Goal: Find specific page/section: Find specific page/section

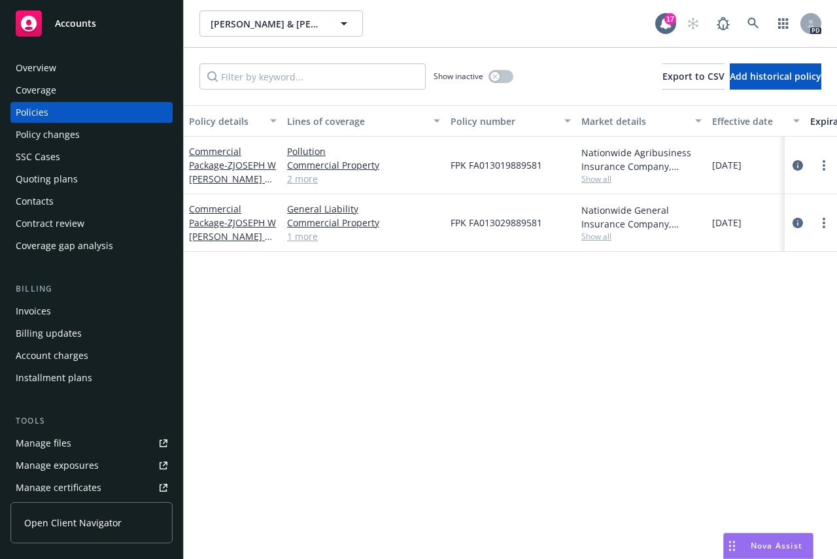
click at [61, 18] on span "Accounts" at bounding box center [75, 23] width 41 height 10
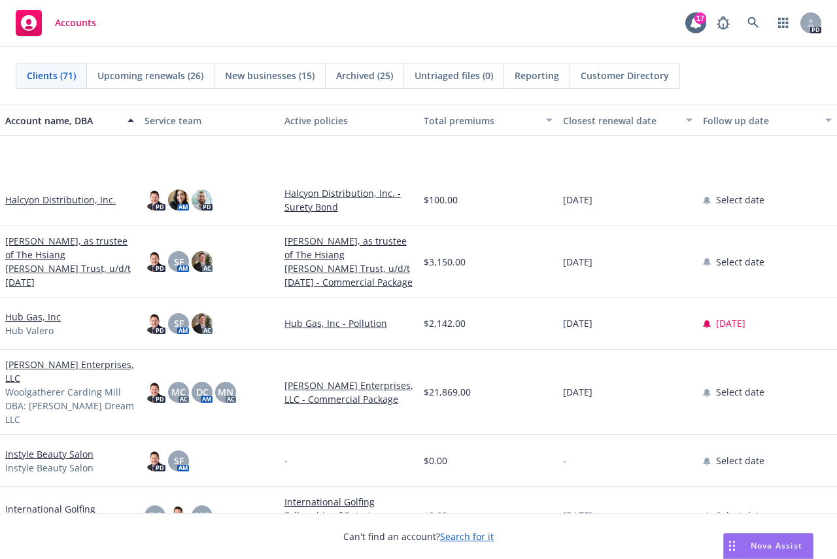
scroll to position [1570, 0]
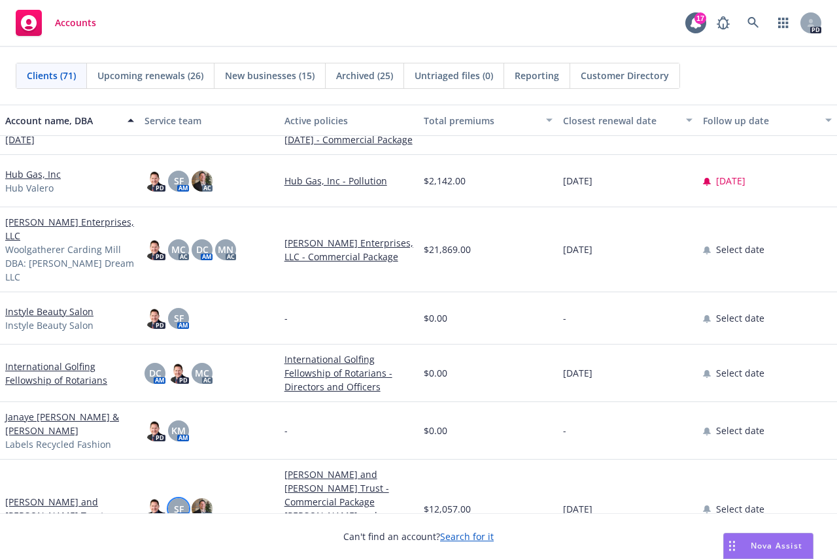
click at [174, 502] on span "SF" at bounding box center [179, 509] width 10 height 14
click at [217, 24] on div "Accounts 17 PD" at bounding box center [418, 23] width 837 height 47
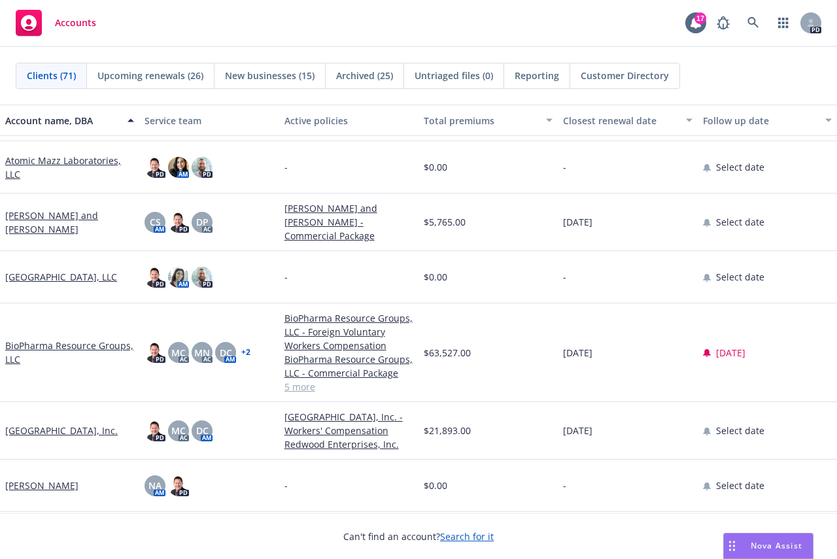
scroll to position [0, 0]
